Goal: Answer question/provide support

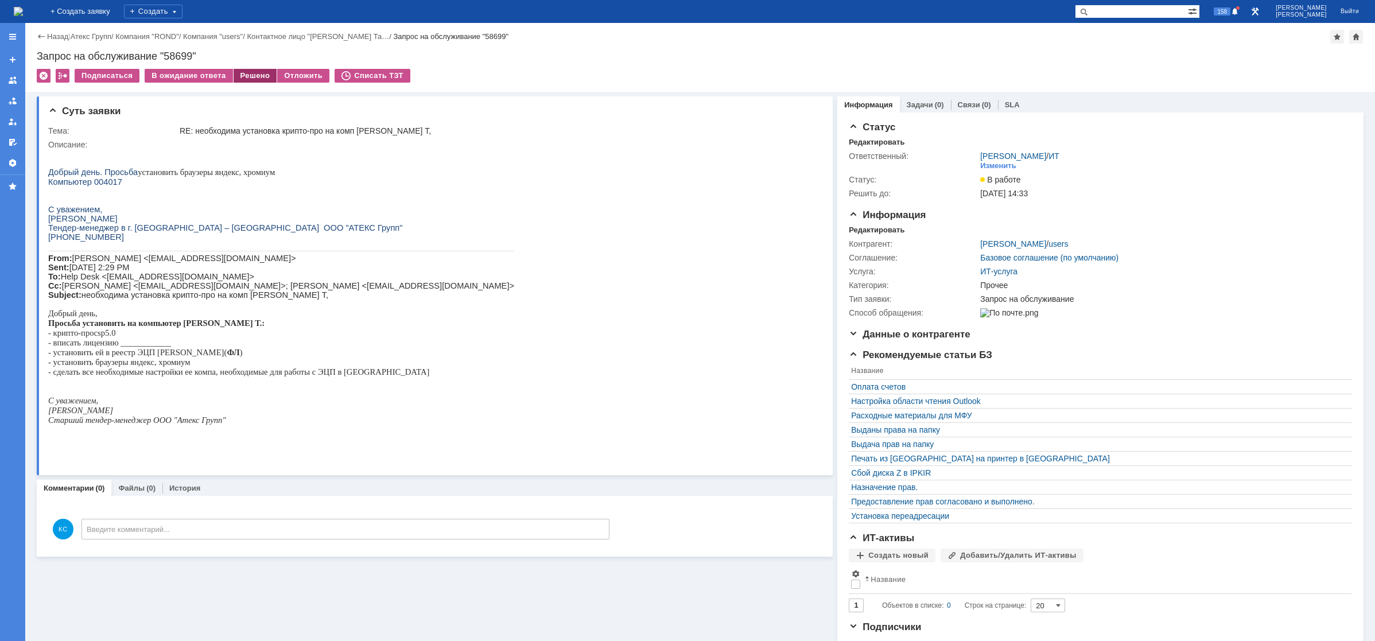
click at [245, 73] on div "Решено" at bounding box center [256, 76] width 44 height 14
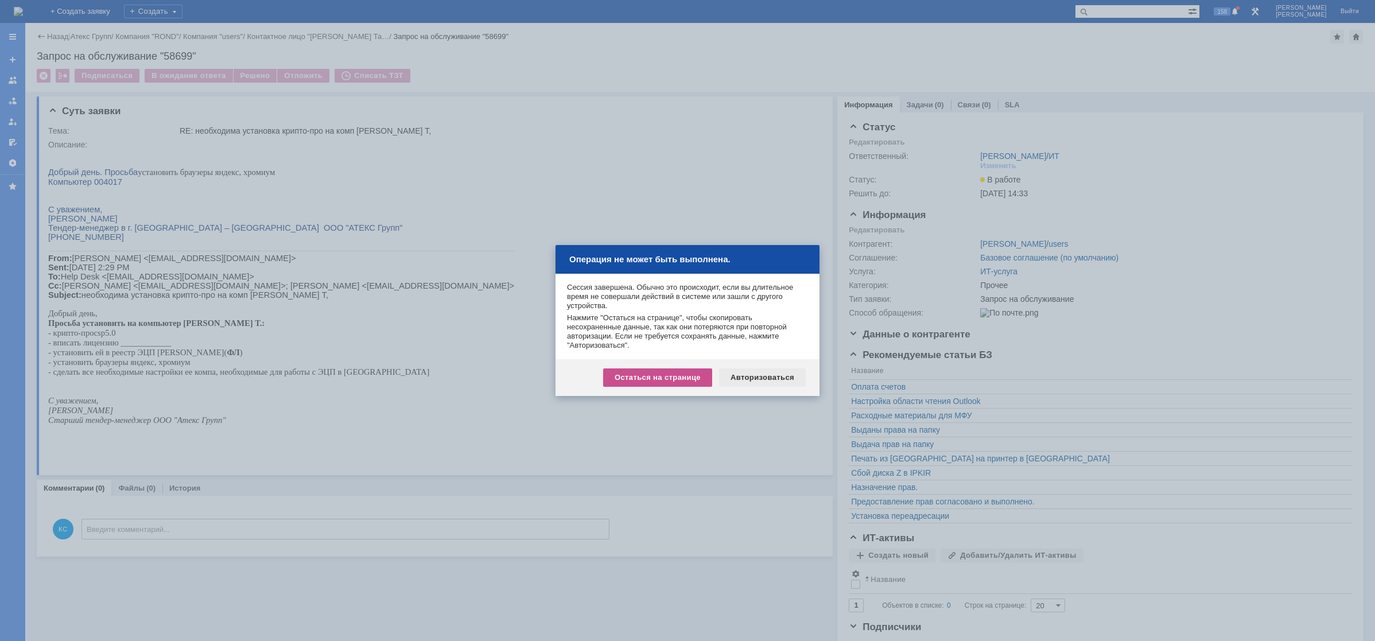
click at [758, 377] on div "Авторизоваться" at bounding box center [762, 377] width 87 height 18
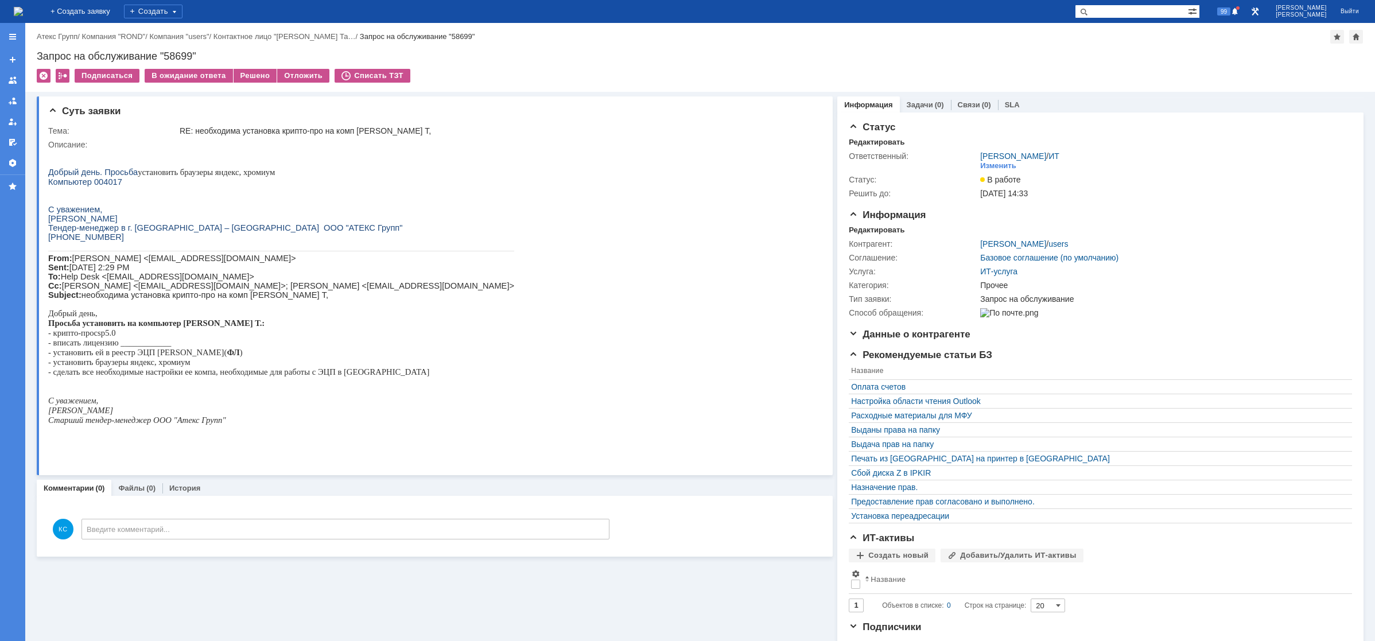
click at [23, 7] on img at bounding box center [18, 11] width 9 height 9
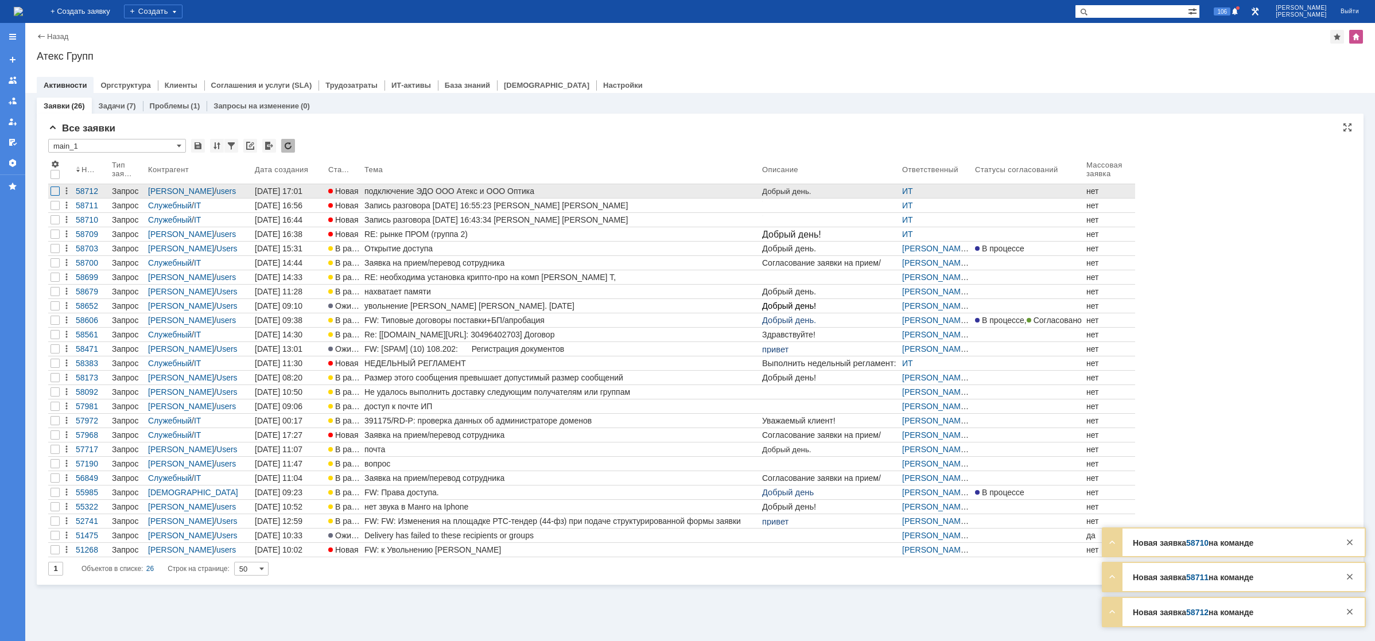
click at [52, 191] on div at bounding box center [54, 190] width 9 height 9
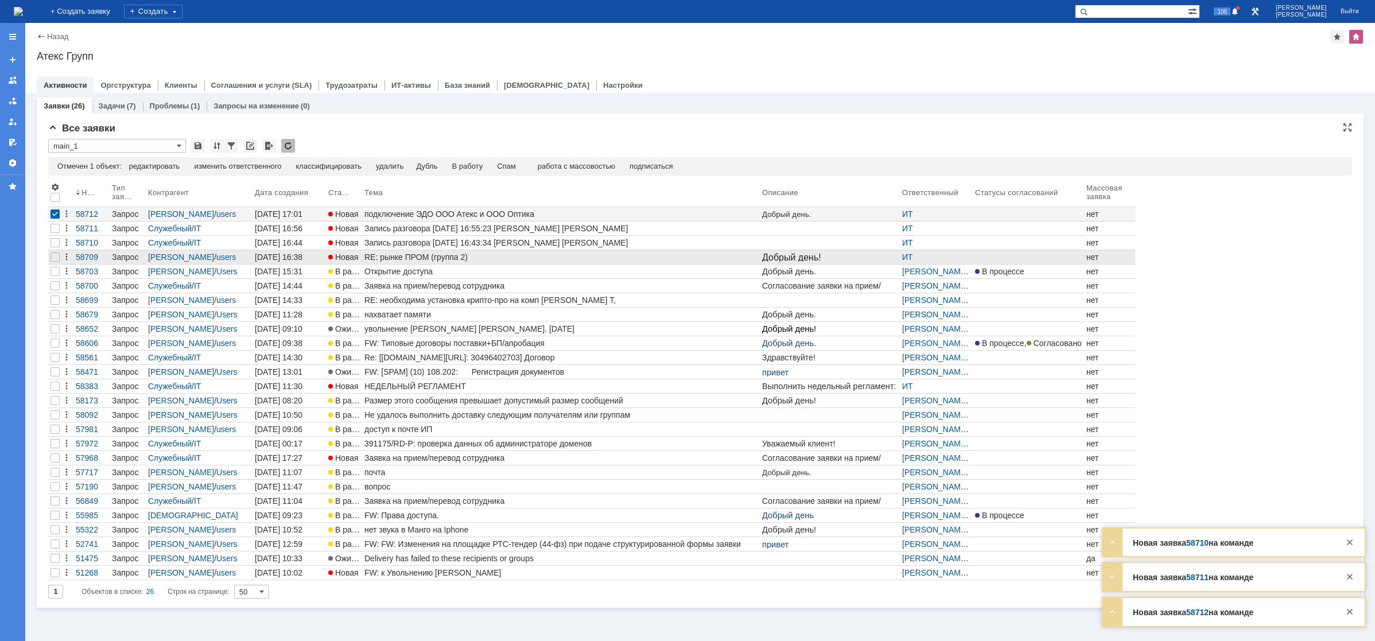
click at [388, 256] on div "RE: рынке ПРОМ (группа 2)" at bounding box center [560, 256] width 393 height 9
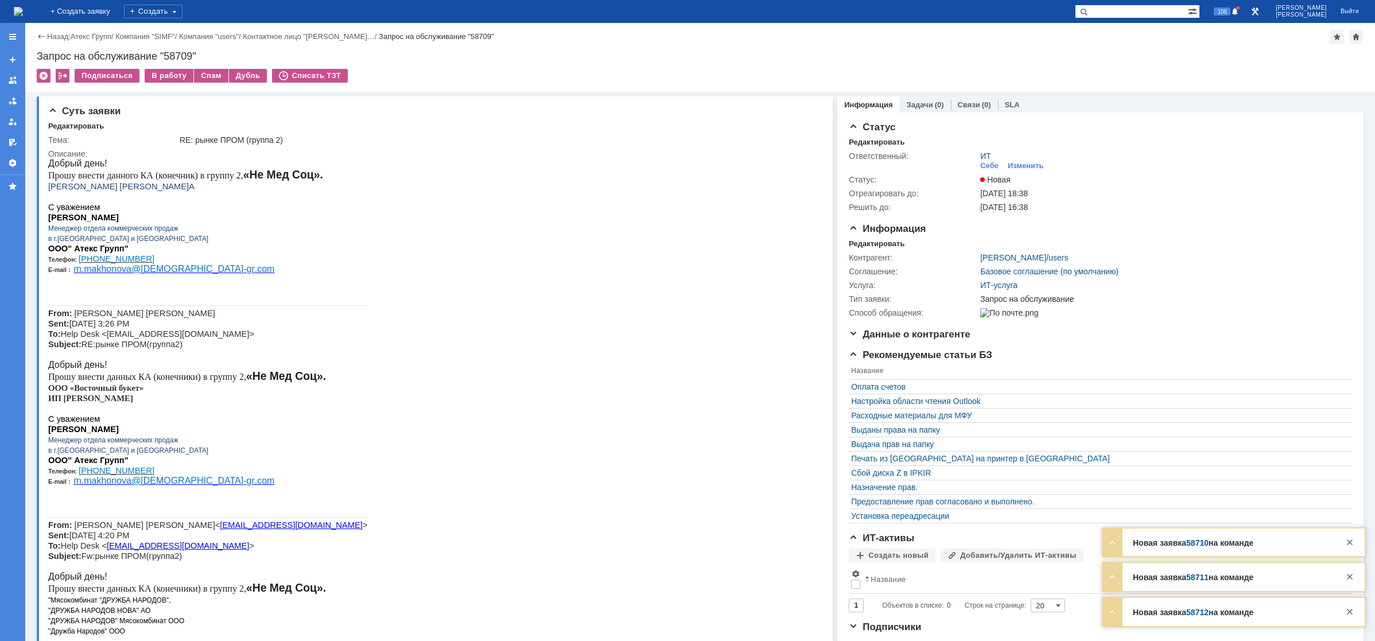
click at [23, 11] on img at bounding box center [18, 11] width 9 height 9
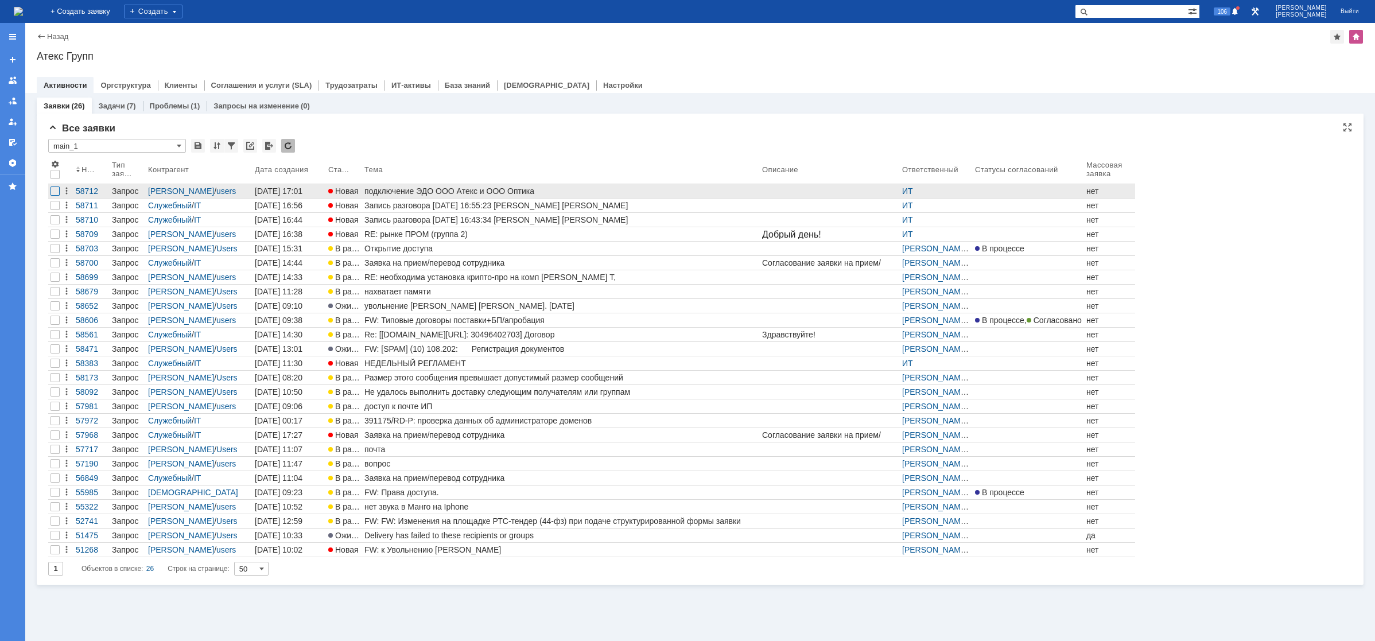
click at [57, 190] on div at bounding box center [54, 190] width 9 height 9
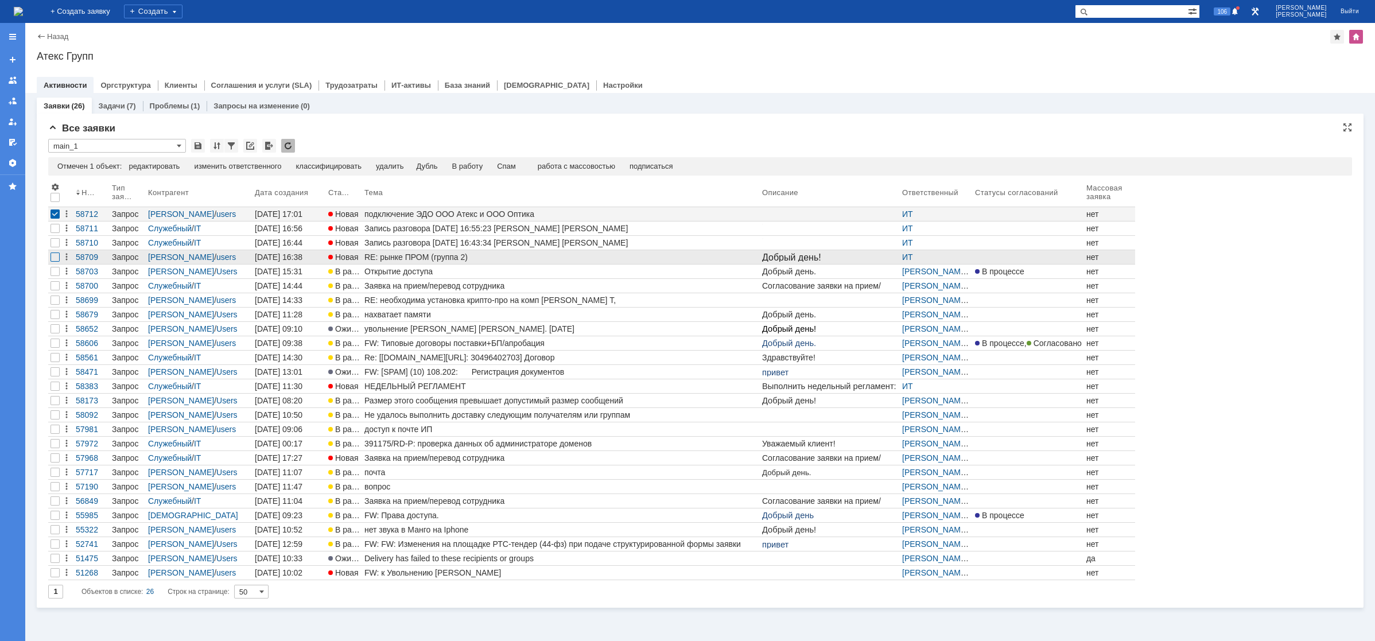
click at [56, 257] on div at bounding box center [54, 256] width 9 height 9
click at [274, 165] on div "изменить ответственного" at bounding box center [293, 166] width 87 height 9
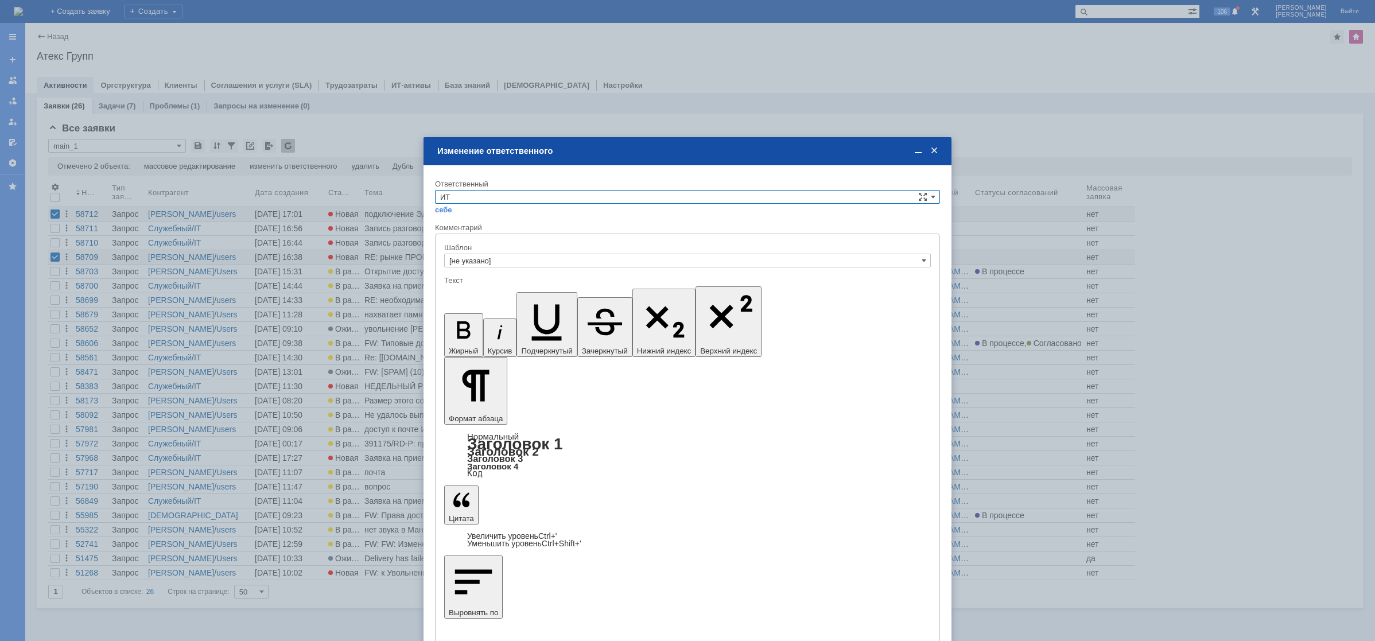
click at [481, 194] on input "ИТ" at bounding box center [687, 197] width 505 height 14
click at [467, 226] on span "АСУ" at bounding box center [687, 225] width 495 height 9
type input "АСУ"
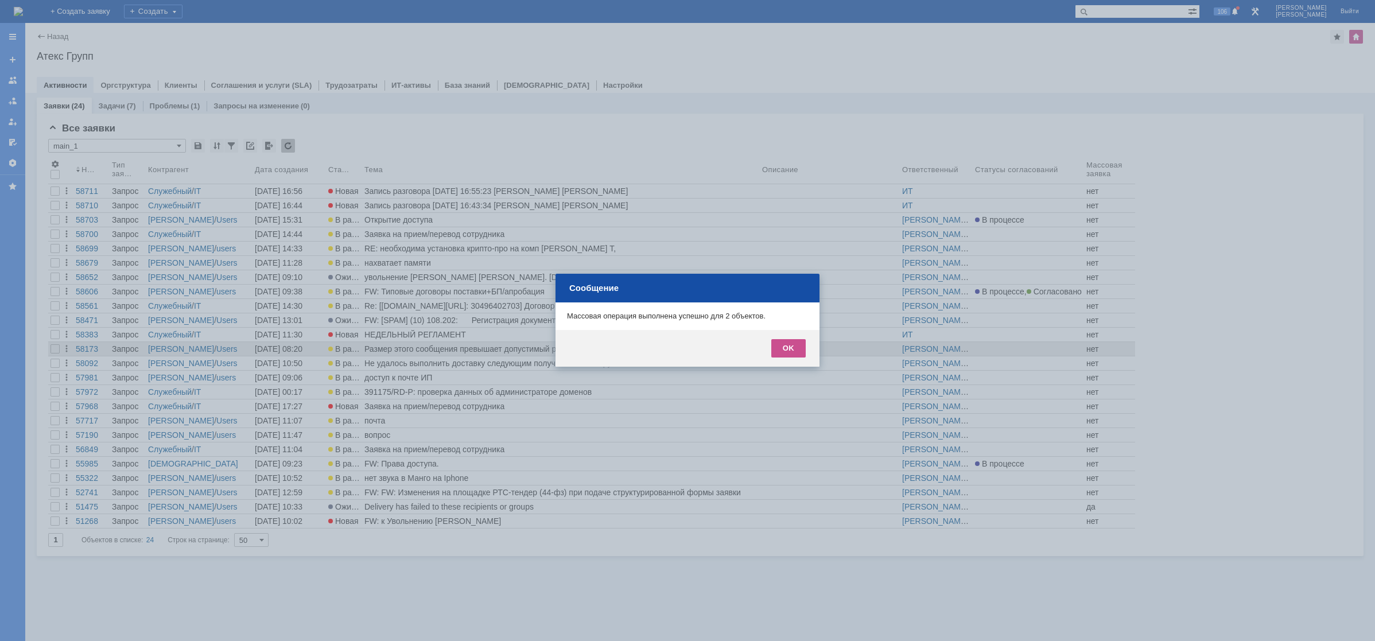
click at [785, 344] on div "OK" at bounding box center [788, 348] width 34 height 18
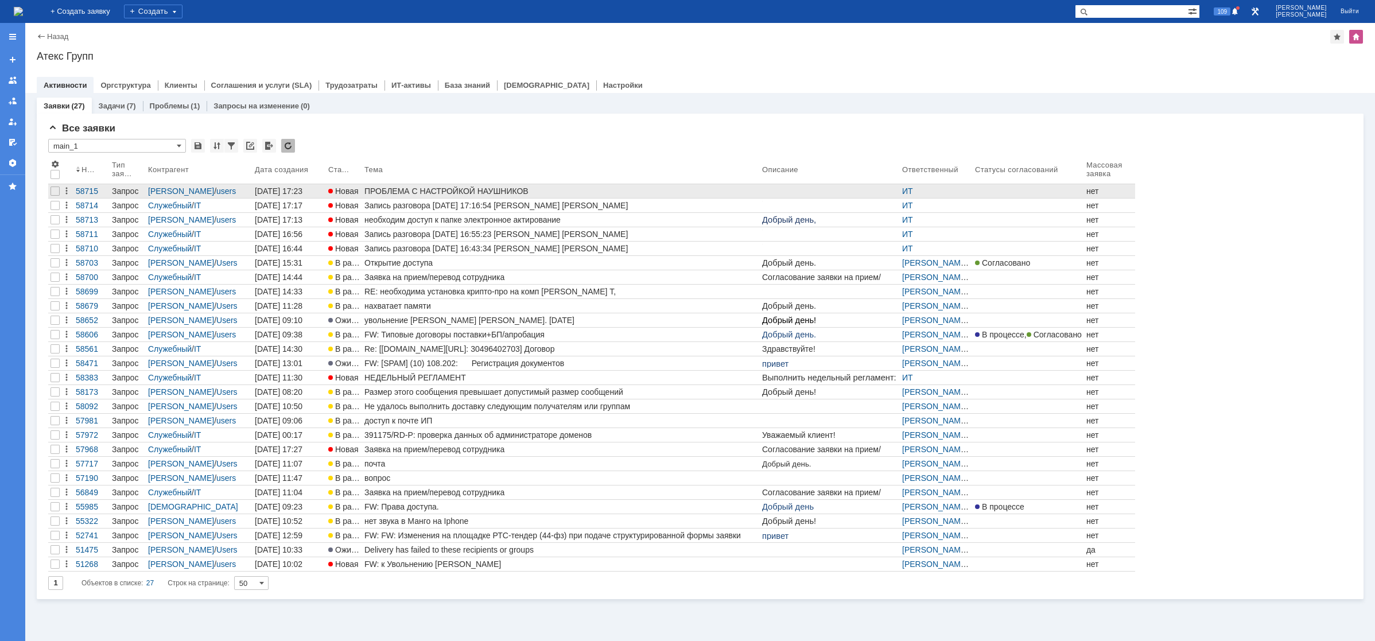
click at [500, 186] on link "ПРОБЛЕМА С НАСТРОЙКОЙ НАУШНИКОВ" at bounding box center [561, 191] width 398 height 14
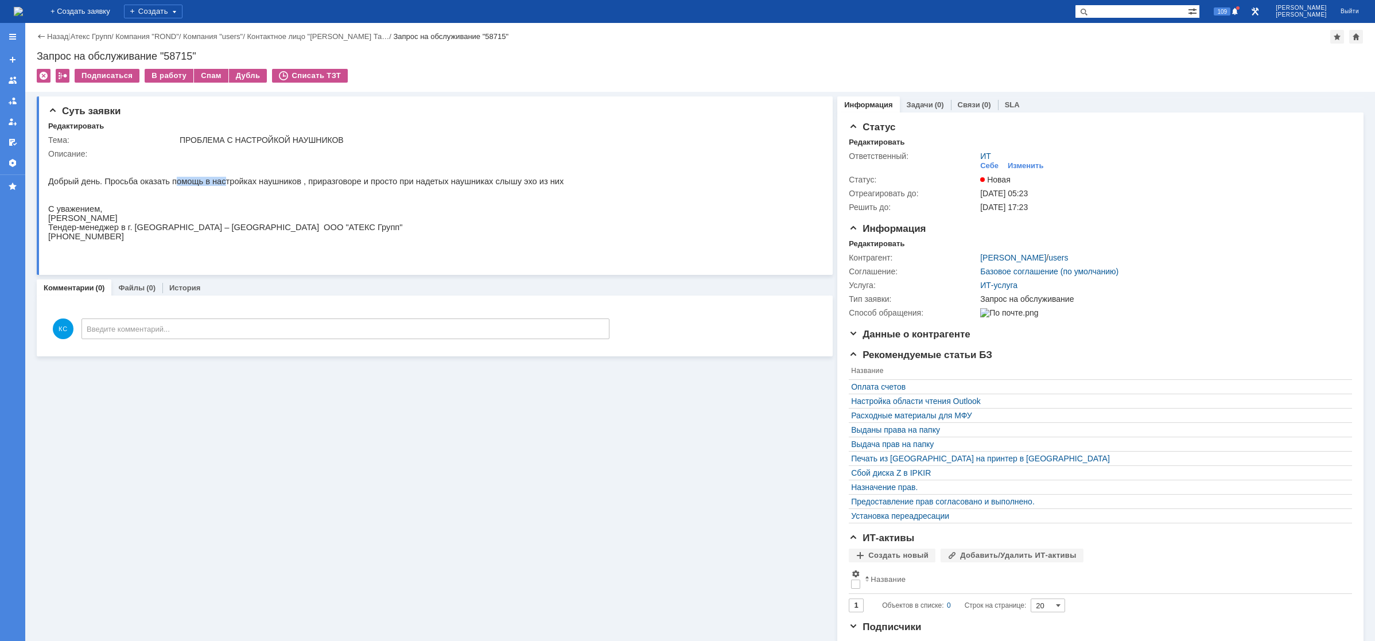
drag, startPoint x: 164, startPoint y: 185, endPoint x: 236, endPoint y: 184, distance: 72.9
click at [222, 184] on p "Добрый день. Просьба оказать помощь в настройках наушников , приразговоре и про…" at bounding box center [305, 181] width 515 height 9
drag, startPoint x: 274, startPoint y: 184, endPoint x: 321, endPoint y: 184, distance: 46.5
click at [312, 184] on p "Добрый день. Просьба оказать помощь в настройках наушников , приразговоре и про…" at bounding box center [305, 181] width 515 height 9
drag, startPoint x: 335, startPoint y: 183, endPoint x: 355, endPoint y: 182, distance: 20.1
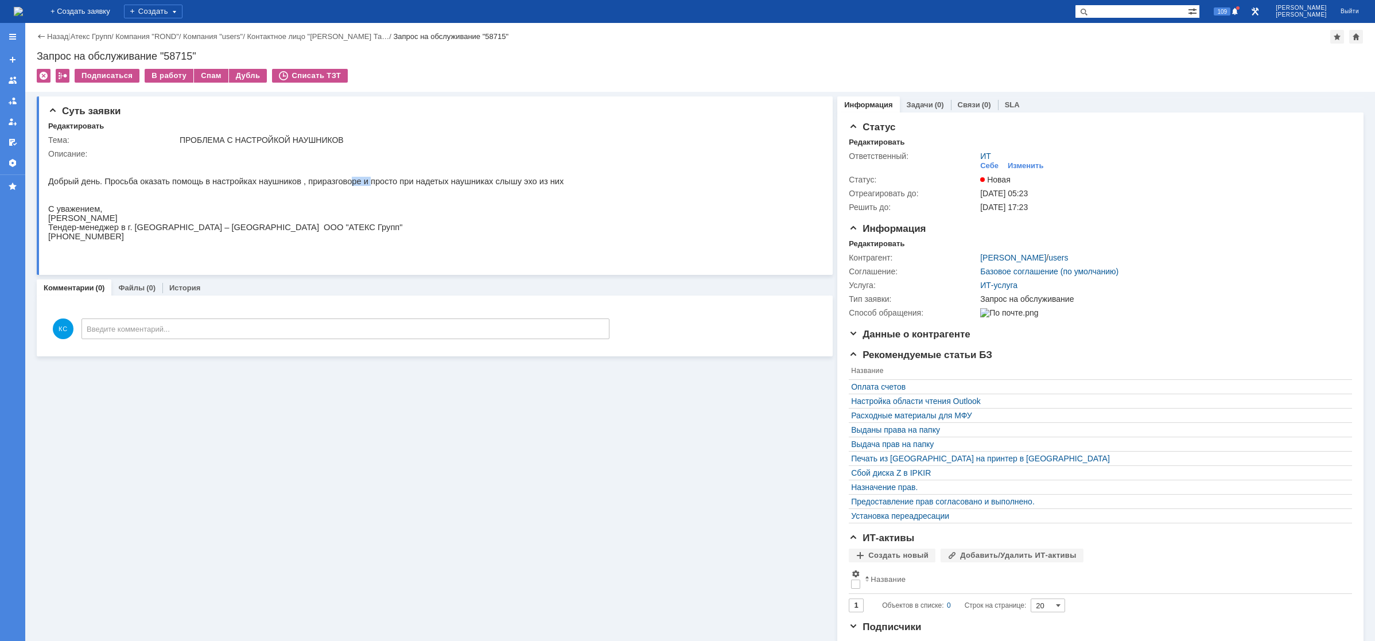
click at [346, 182] on p "Добрый день. Просьба оказать помощь в настройках наушников , приразговоре и про…" at bounding box center [305, 181] width 515 height 9
click at [413, 182] on p "Добрый день. Просьба оказать помощь в настройках наушников , приразговоре и про…" at bounding box center [305, 181] width 515 height 9
drag, startPoint x: 445, startPoint y: 182, endPoint x: 464, endPoint y: 182, distance: 18.9
click at [453, 182] on p "Добрый день. Просьба оказать помощь в настройках наушников , приразговоре и про…" at bounding box center [305, 181] width 515 height 9
drag, startPoint x: 467, startPoint y: 183, endPoint x: 485, endPoint y: 187, distance: 18.2
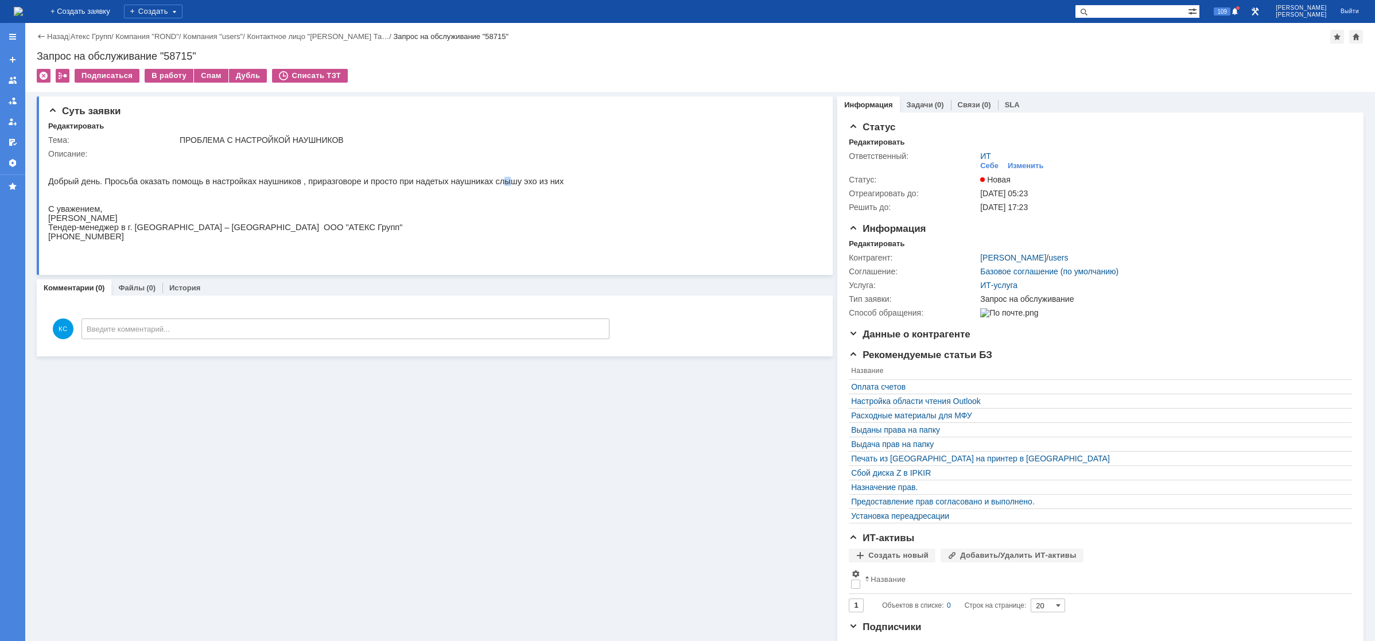
click at [476, 184] on p "Добрый день. Просьба оказать помощь в настройках наушников , приразговоре и про…" at bounding box center [305, 181] width 515 height 9
